Goal: Task Accomplishment & Management: Manage account settings

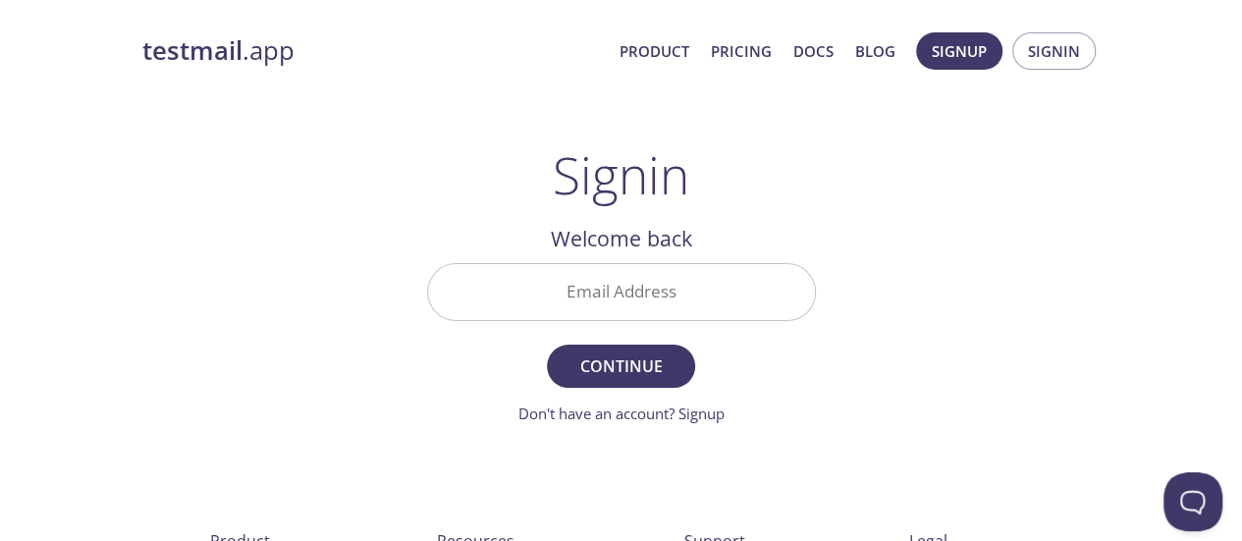
click at [698, 285] on input "Email Address" at bounding box center [621, 292] width 387 height 56
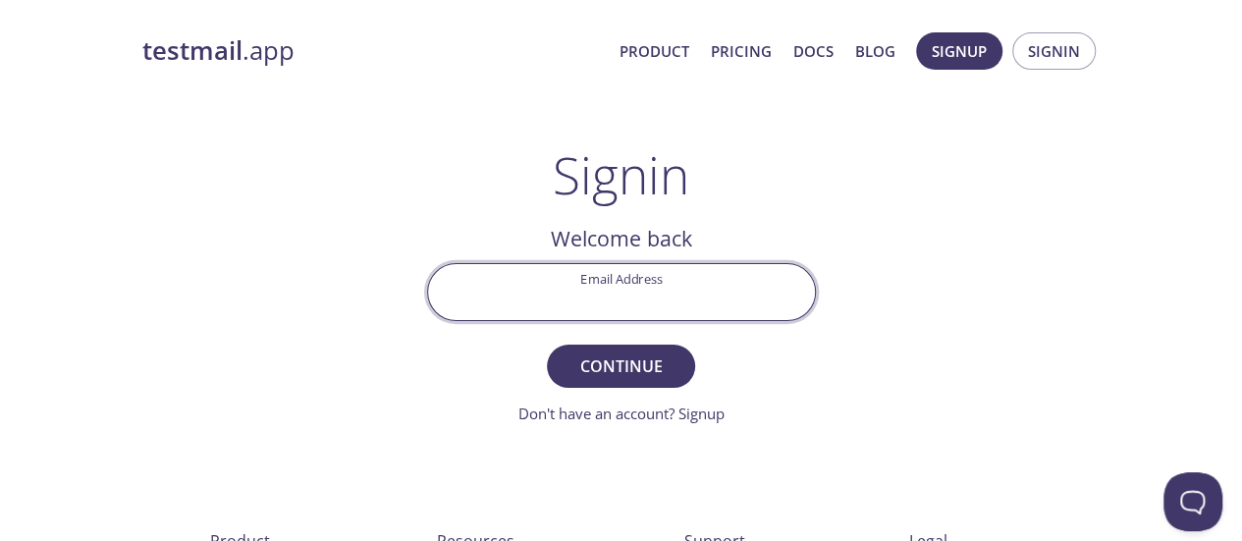
type input "[PERSON_NAME][EMAIL_ADDRESS][PERSON_NAME][DOMAIN_NAME]"
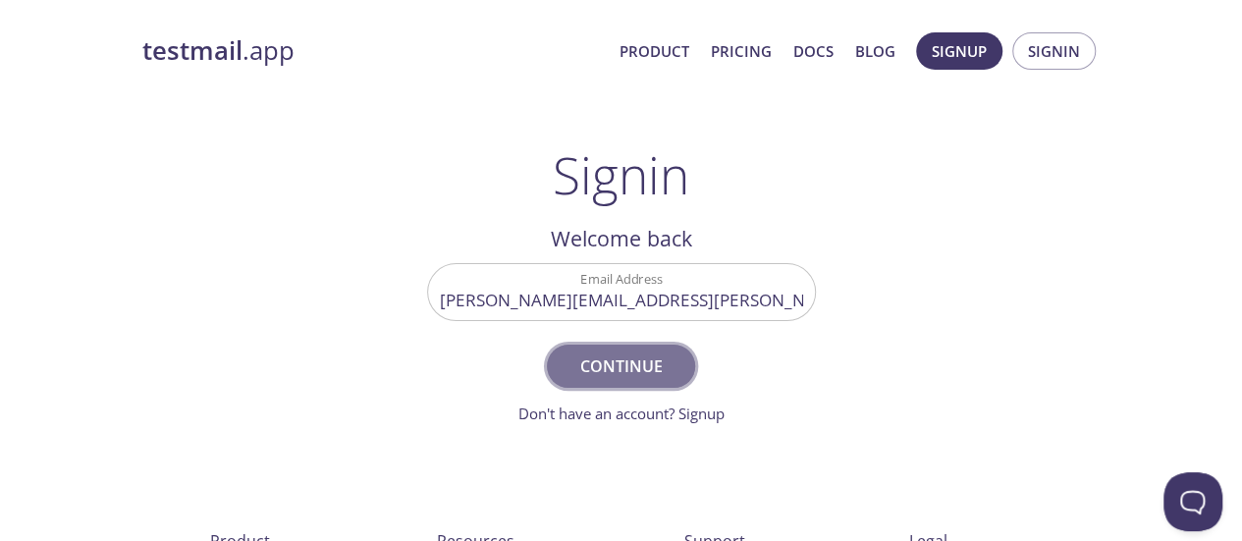
click at [646, 358] on span "Continue" at bounding box center [620, 365] width 104 height 27
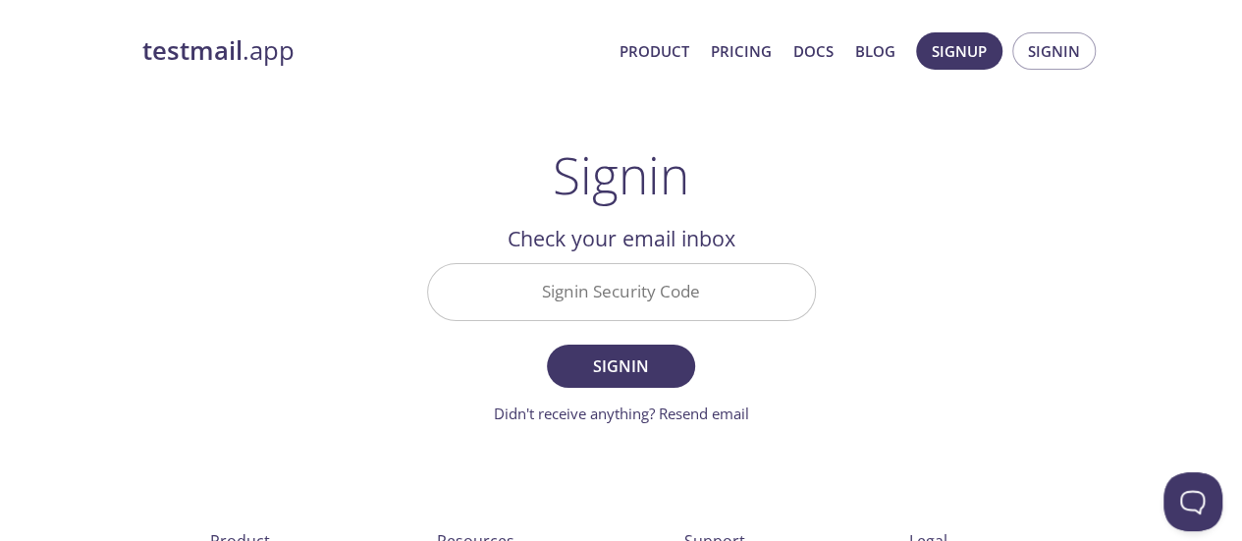
click at [624, 285] on input "Signin Security Code" at bounding box center [621, 292] width 387 height 56
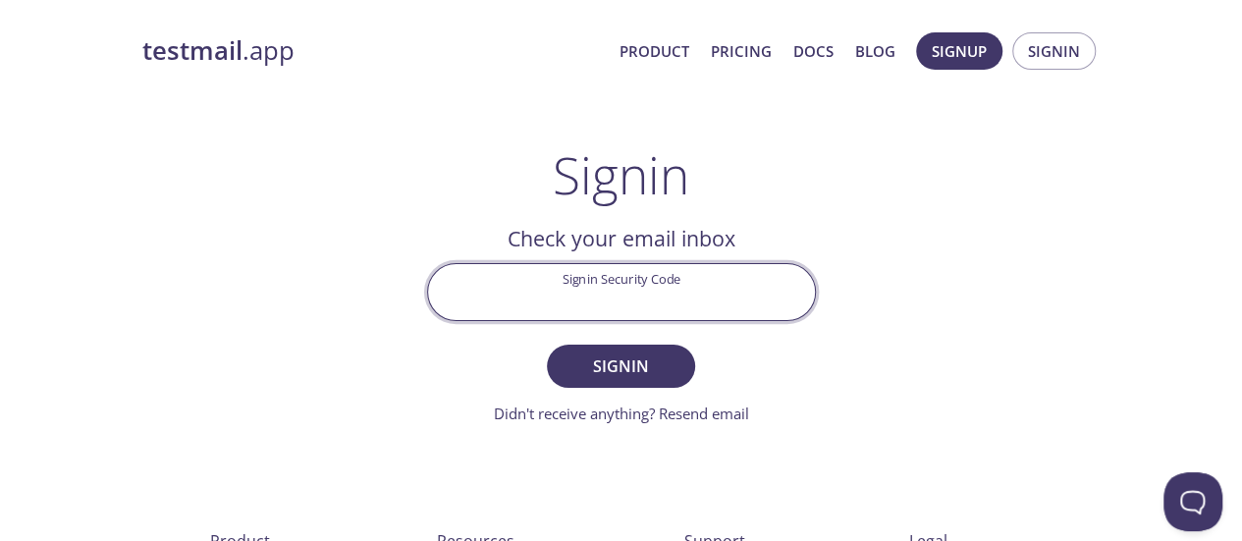
paste input "3JXLZD9"
type input "3JXLZD9"
click at [607, 362] on span "Signin" at bounding box center [620, 365] width 104 height 27
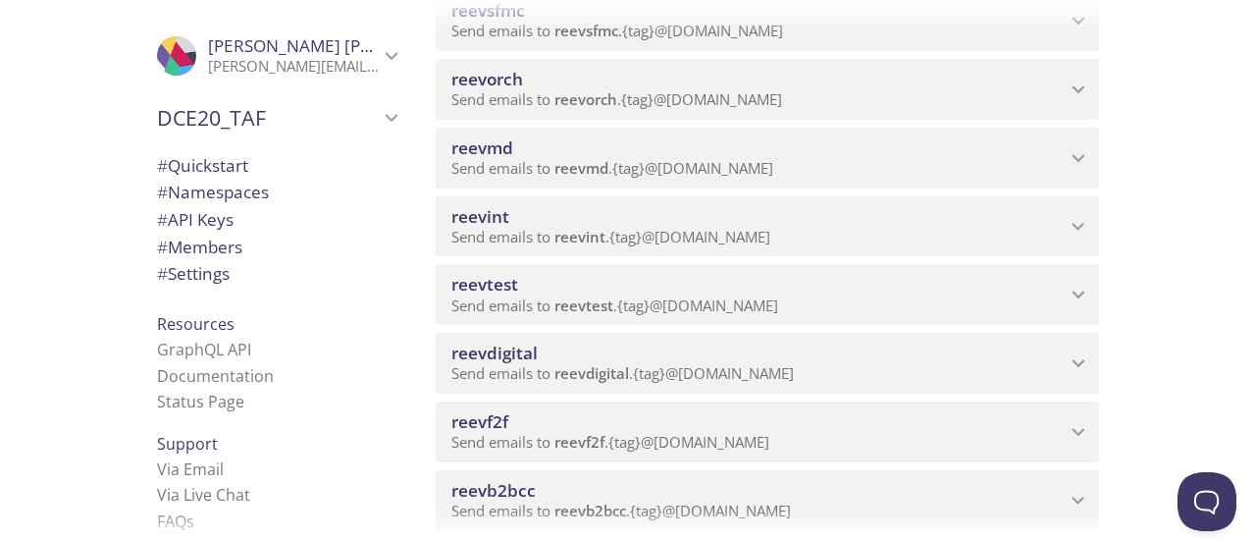
scroll to position [785, 0]
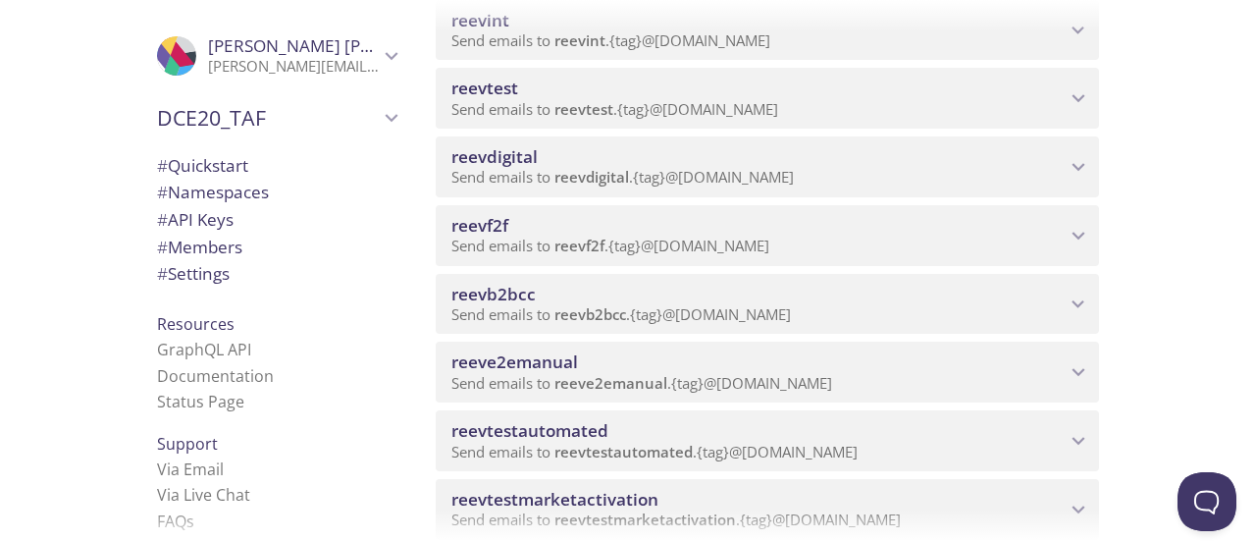
click at [595, 291] on span "reevb2bcc" at bounding box center [758, 295] width 614 height 22
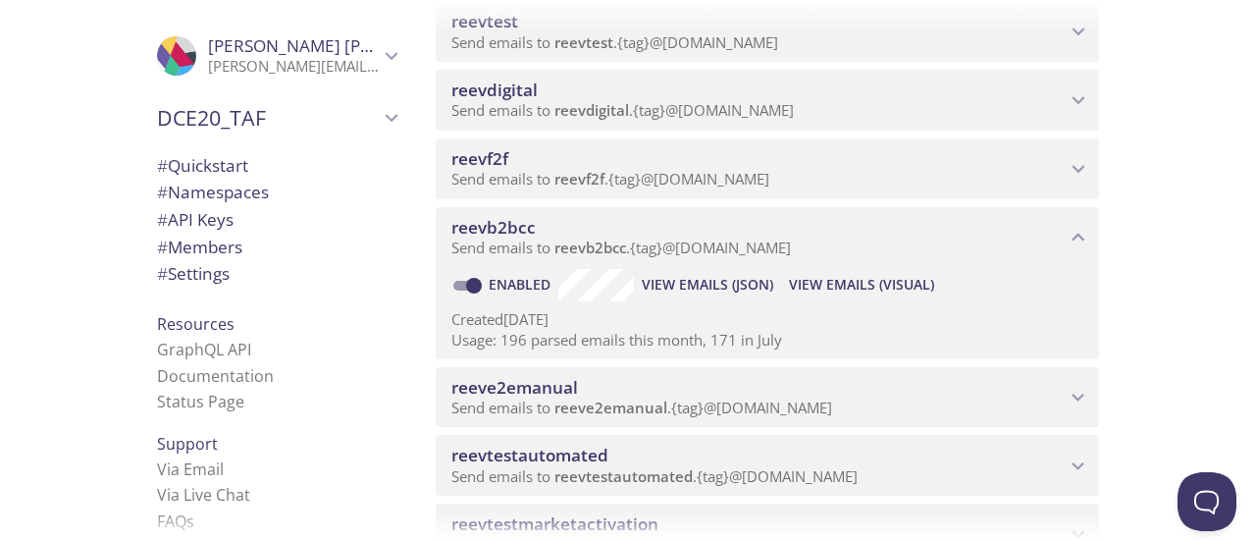
scroll to position [883, 0]
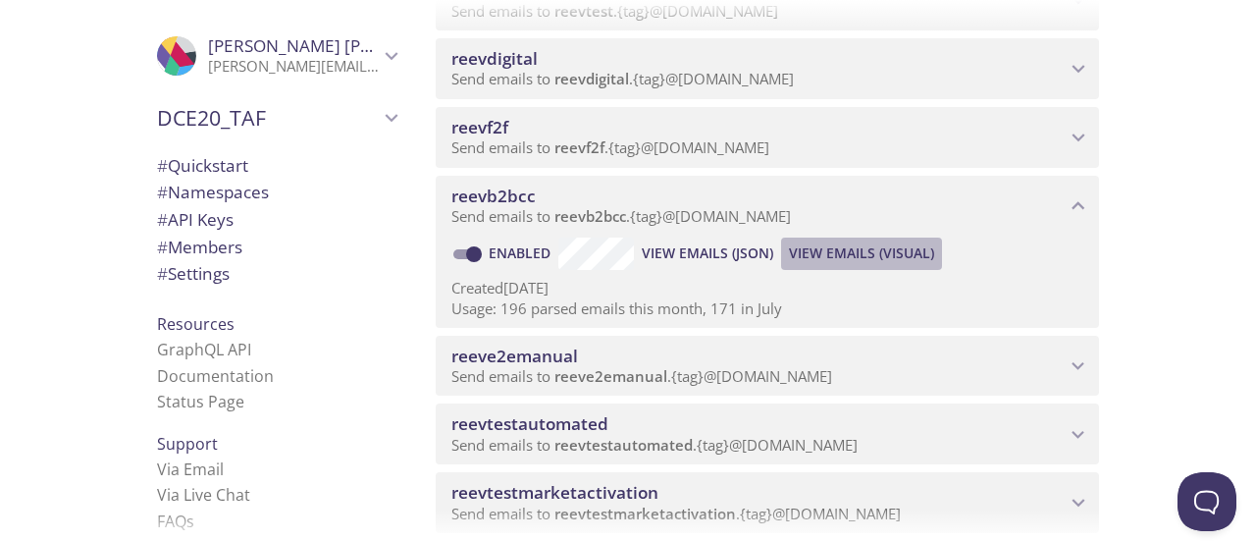
click at [866, 254] on span "View Emails (Visual)" at bounding box center [861, 253] width 145 height 24
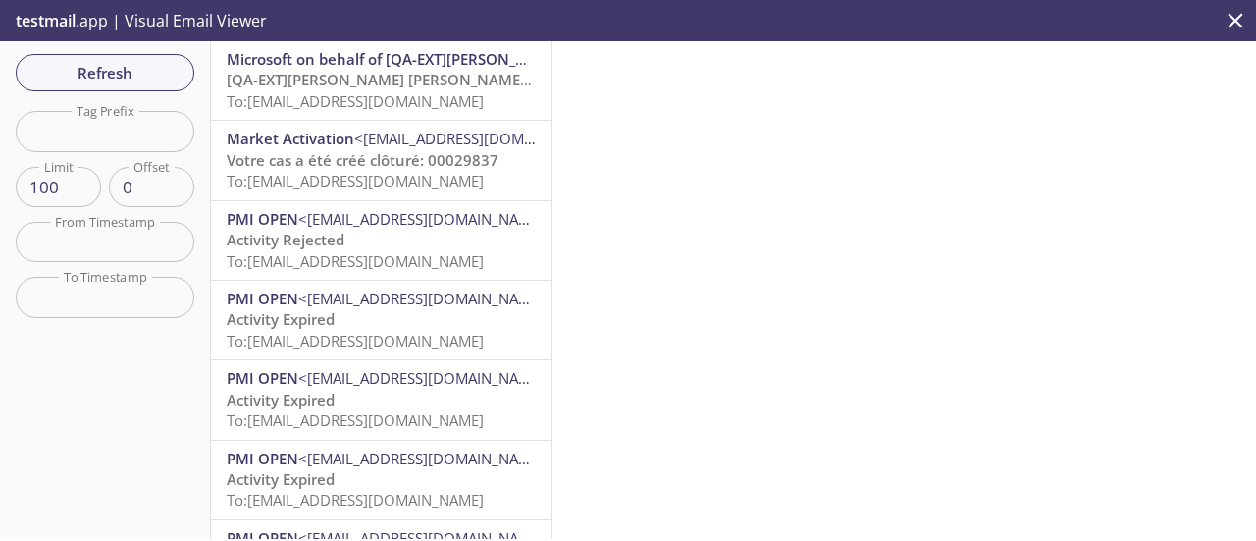
click at [406, 77] on span "[QA-EXT][PERSON_NAME] [PERSON_NAME] International account email verification co…" at bounding box center [538, 80] width 623 height 20
